Goal: Transaction & Acquisition: Book appointment/travel/reservation

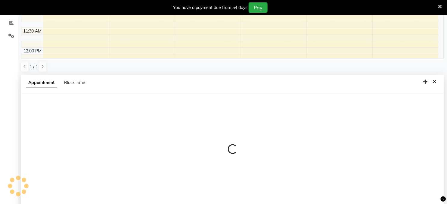
scroll to position [133, 0]
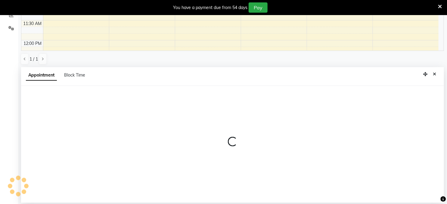
select select "85980"
select select "645"
select select "tentative"
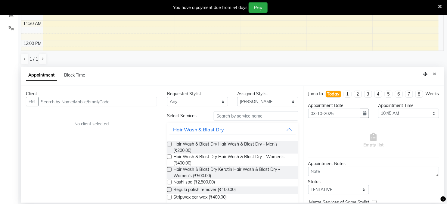
click at [92, 100] on input "text" at bounding box center [97, 101] width 119 height 9
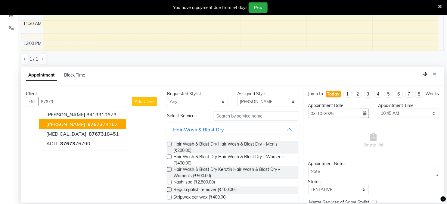
click at [66, 127] on span "[PERSON_NAME]" at bounding box center [65, 124] width 39 height 6
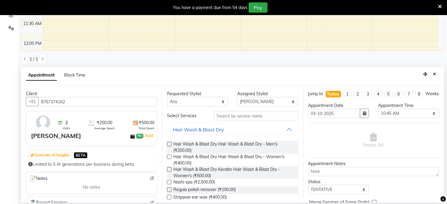
type input "8767374162"
click at [169, 154] on label at bounding box center [169, 156] width 5 height 5
click at [169, 155] on input "checkbox" at bounding box center [169, 157] width 4 height 4
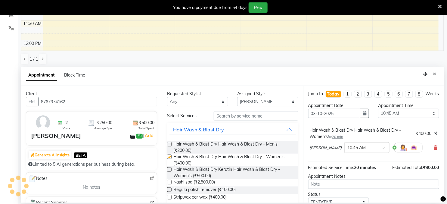
checkbox input "false"
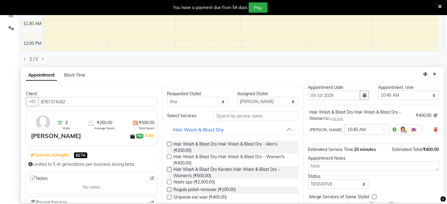
scroll to position [48, 0]
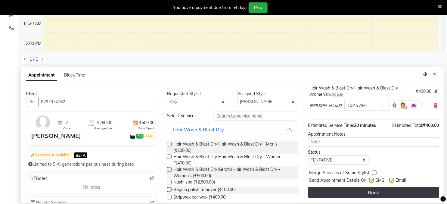
click at [357, 190] on button "Book" at bounding box center [373, 192] width 131 height 11
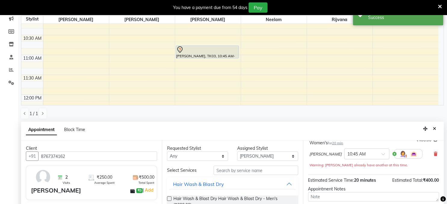
scroll to position [0, 0]
